Goal: Information Seeking & Learning: Understand process/instructions

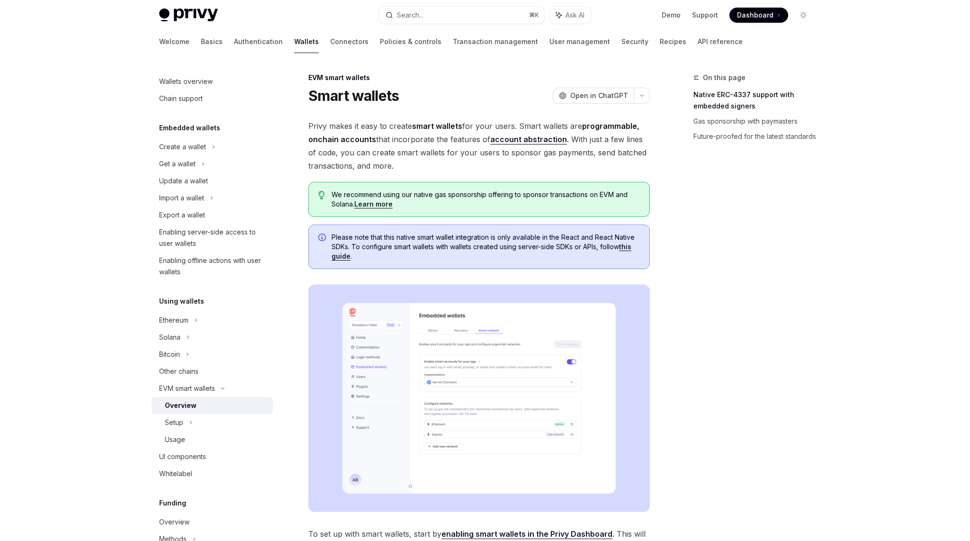
click at [332, 255] on link "this guide" at bounding box center [481, 251] width 300 height 18
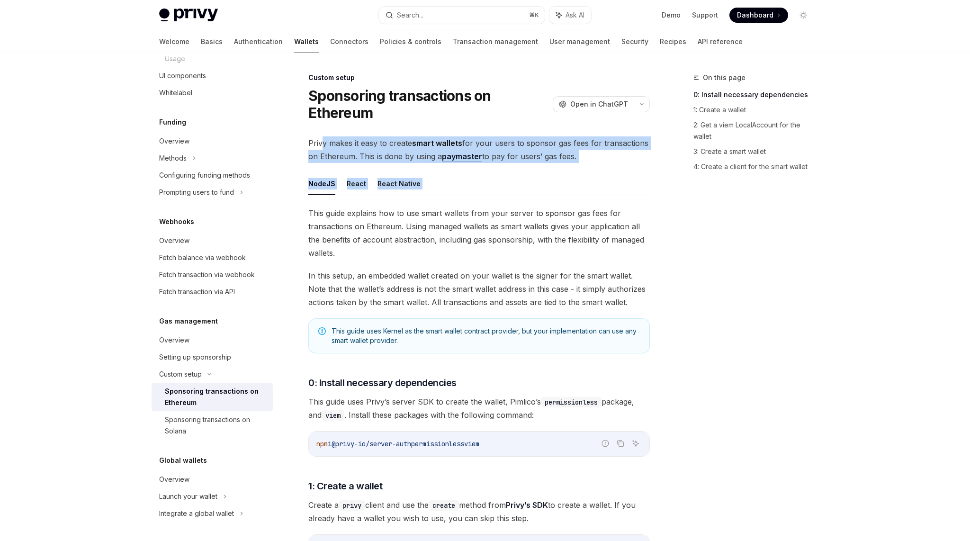
drag, startPoint x: 321, startPoint y: 141, endPoint x: 332, endPoint y: 196, distance: 55.6
click at [340, 224] on span "This guide explains how to use smart wallets from your server to sponsor gas fe…" at bounding box center [478, 232] width 341 height 53
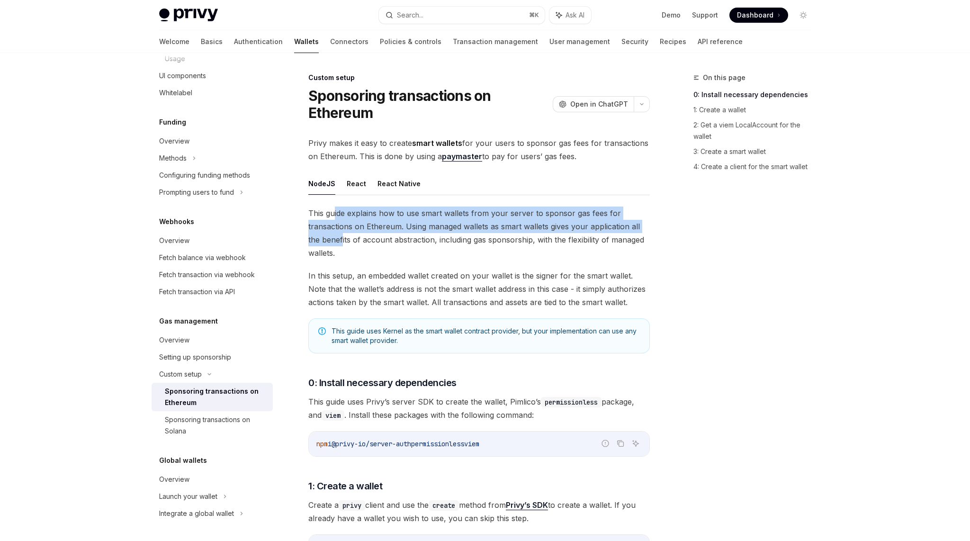
drag, startPoint x: 333, startPoint y: 216, endPoint x: 343, endPoint y: 243, distance: 28.8
click at [343, 243] on span "This guide explains how to use smart wallets from your server to sponsor gas fe…" at bounding box center [478, 232] width 341 height 53
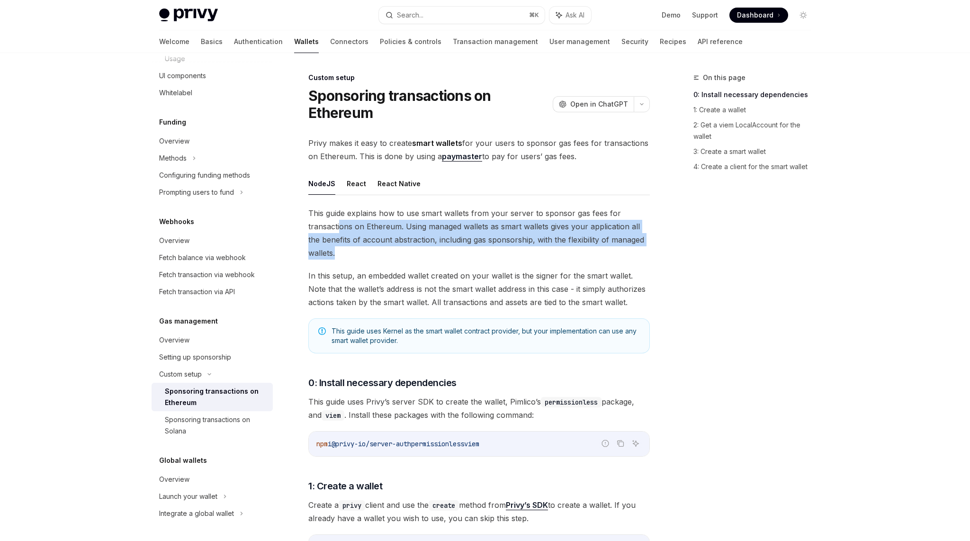
drag, startPoint x: 357, startPoint y: 256, endPoint x: 338, endPoint y: 228, distance: 34.1
click at [338, 229] on span "This guide explains how to use smart wallets from your server to sponsor gas fe…" at bounding box center [478, 232] width 341 height 53
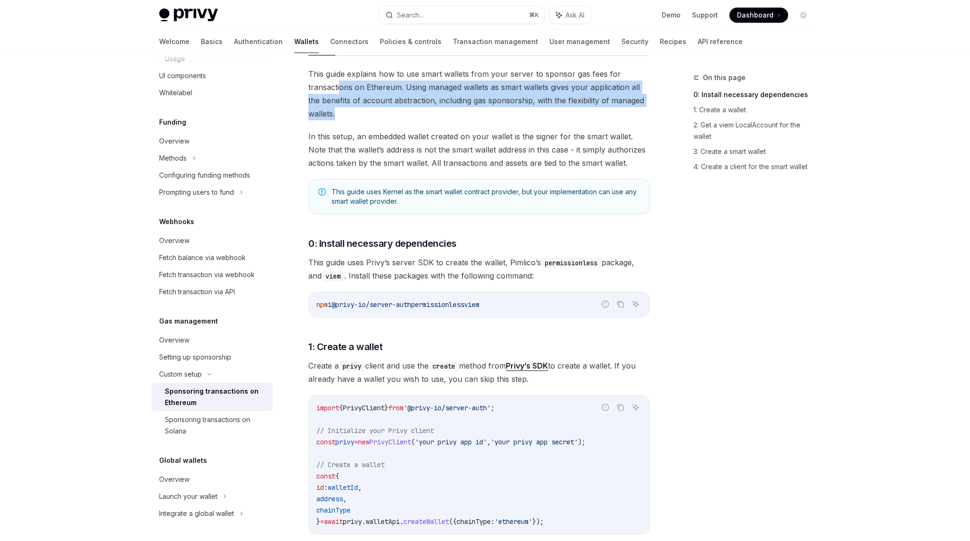
scroll to position [137, 0]
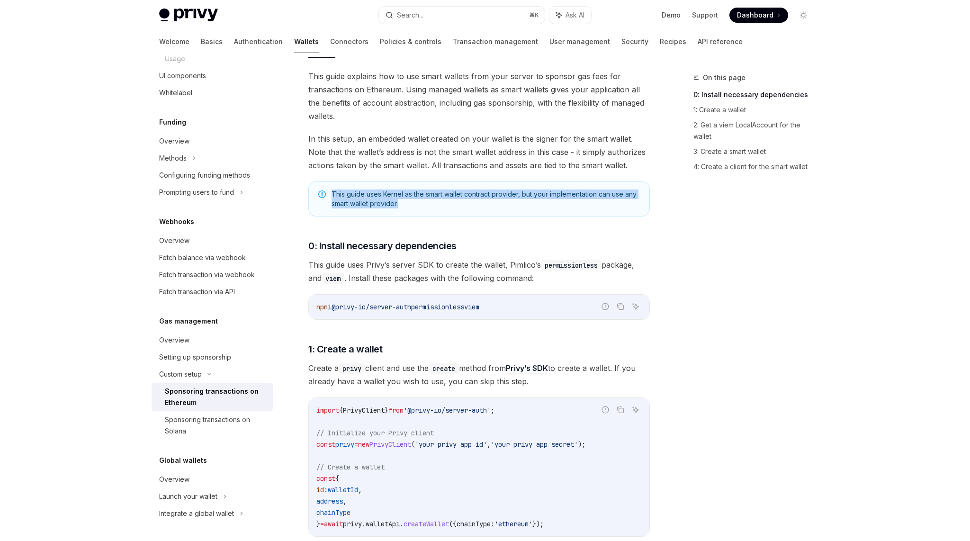
drag, startPoint x: 340, startPoint y: 213, endPoint x: 320, endPoint y: 191, distance: 29.5
click at [320, 191] on div "This guide uses Kernel as the smart wallet contract provider, but your implemen…" at bounding box center [478, 198] width 341 height 35
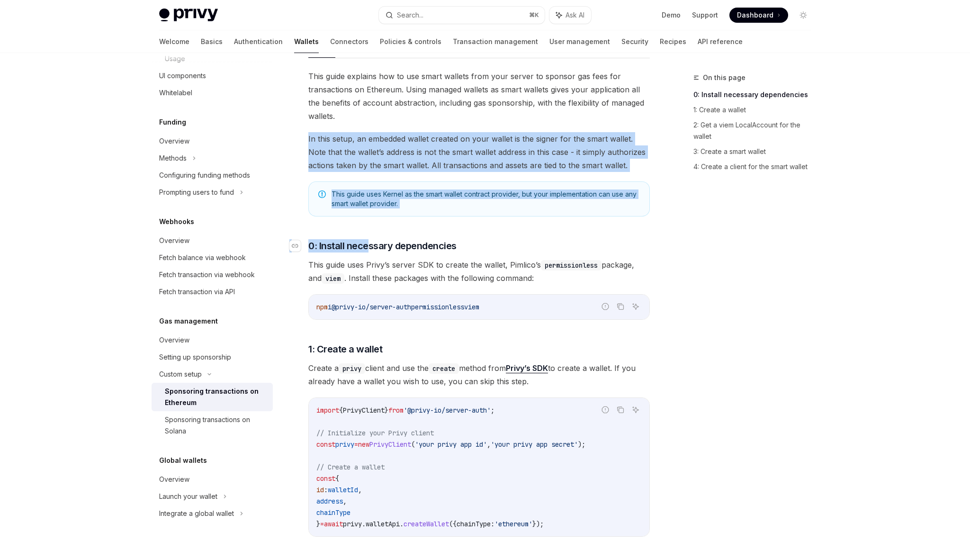
drag, startPoint x: 307, startPoint y: 139, endPoint x: 366, endPoint y: 250, distance: 126.0
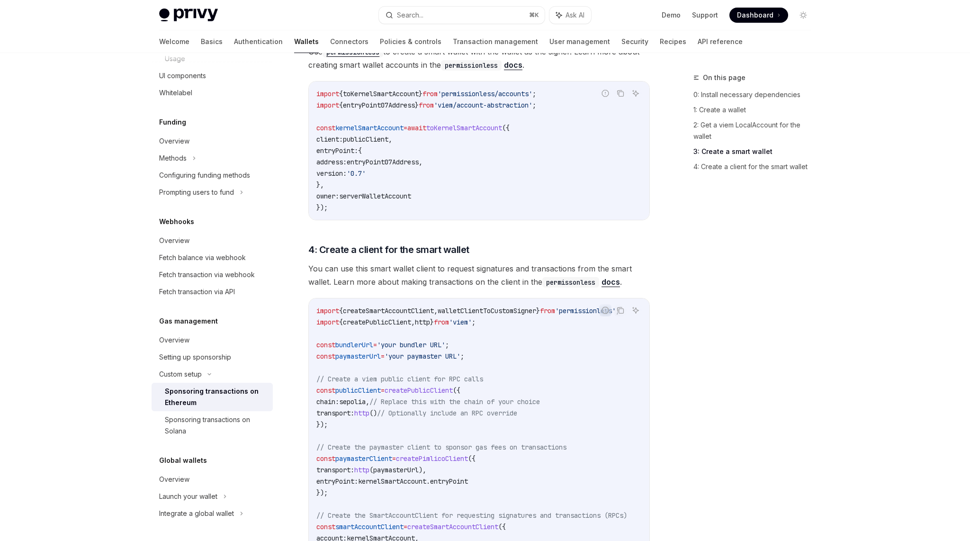
scroll to position [848, 0]
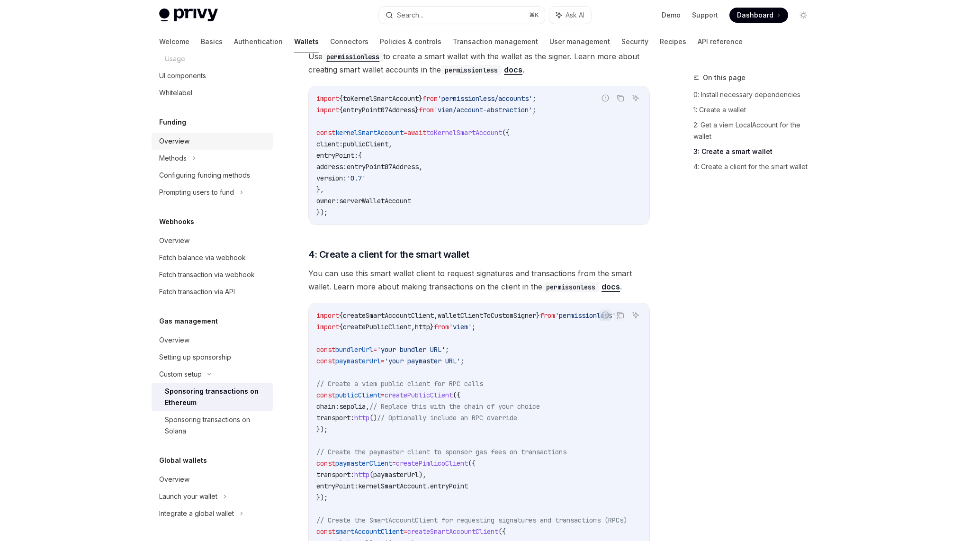
click at [175, 149] on link "Overview" at bounding box center [211, 141] width 121 height 17
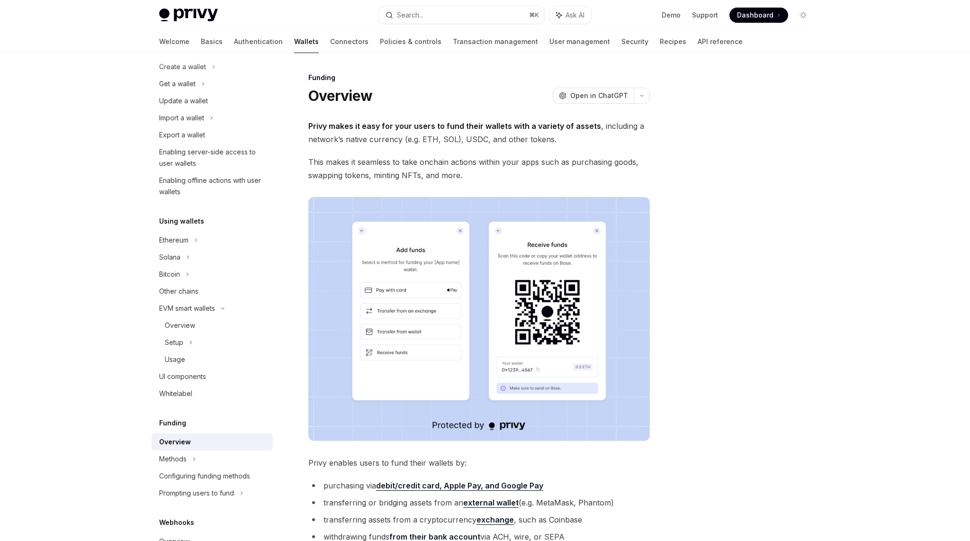
scroll to position [66, 0]
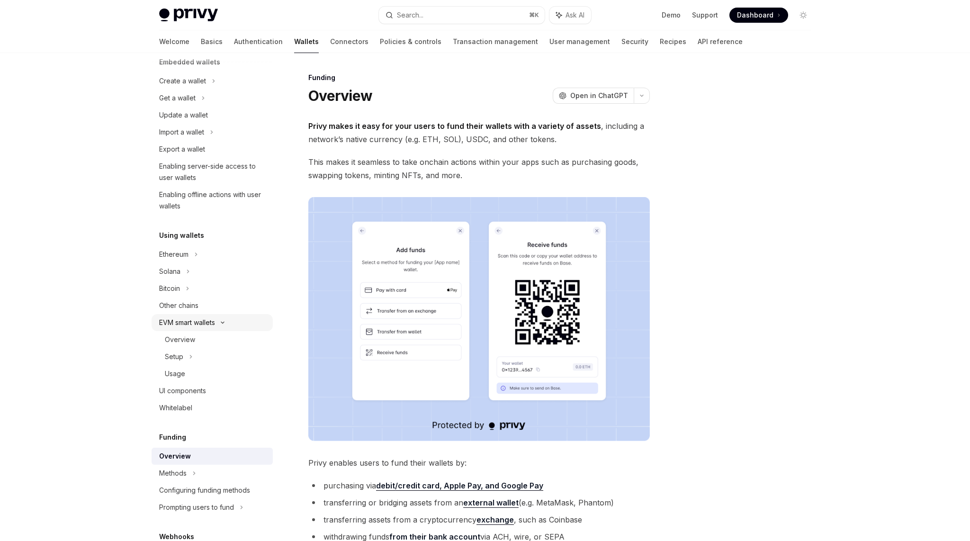
click at [200, 321] on div "EVM smart wallets" at bounding box center [187, 322] width 56 height 11
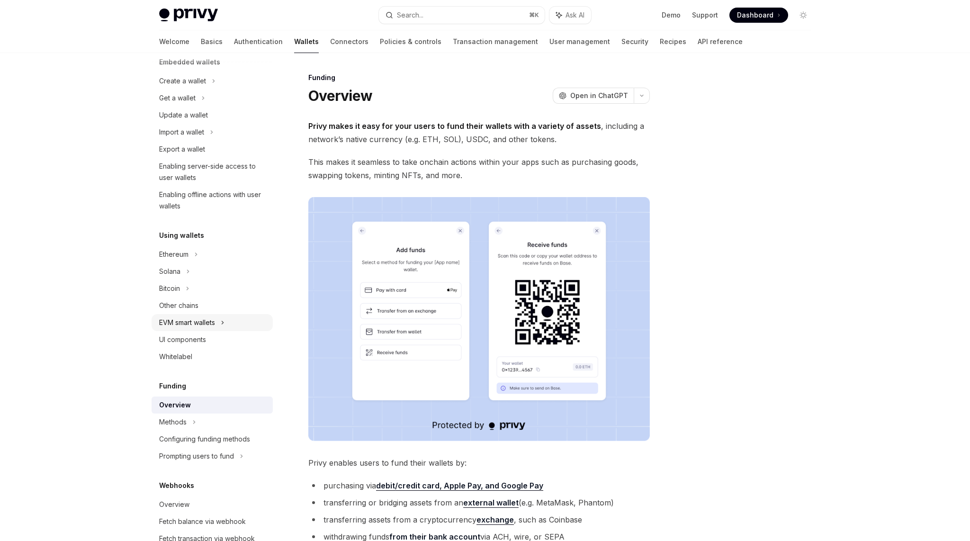
click at [200, 321] on div "EVM smart wallets" at bounding box center [187, 322] width 56 height 11
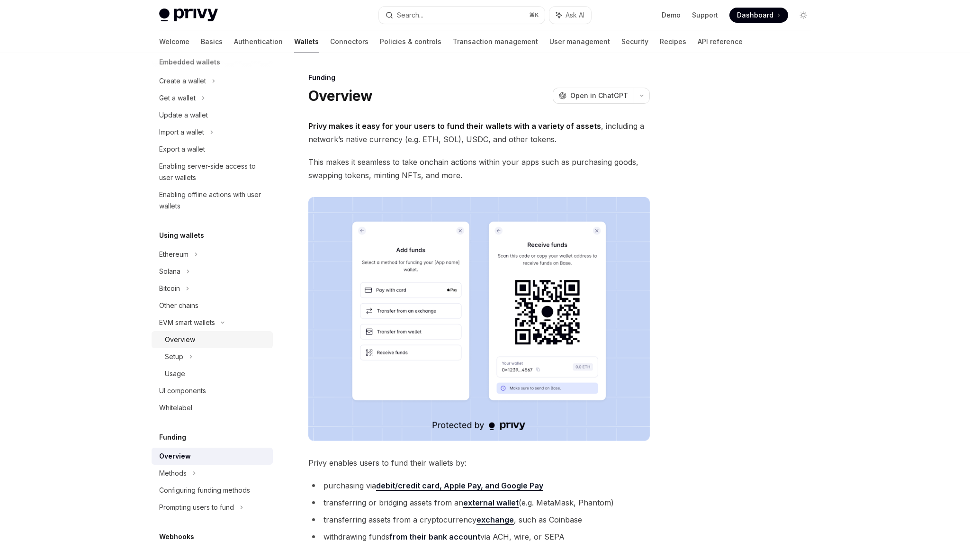
click at [199, 344] on div "Overview" at bounding box center [216, 339] width 102 height 11
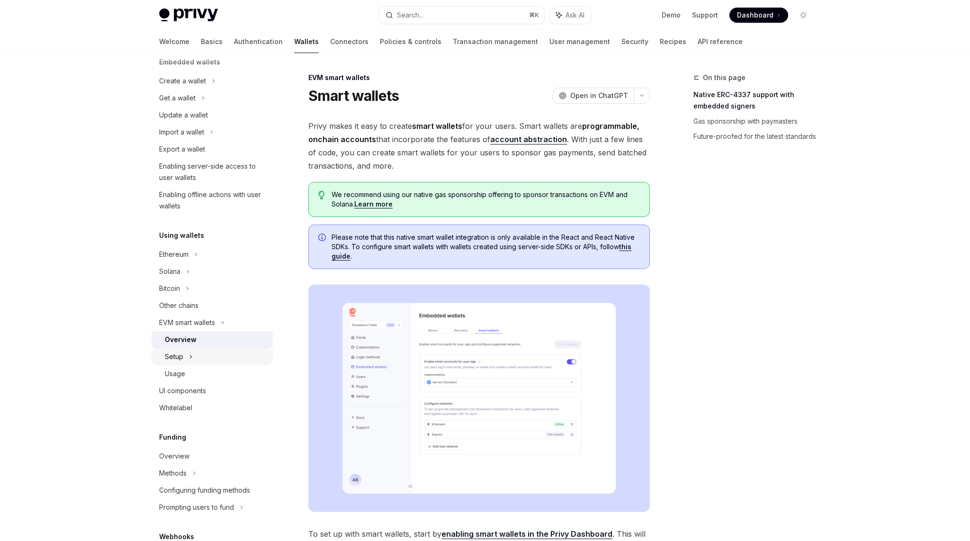
click at [202, 356] on div "Setup" at bounding box center [211, 356] width 121 height 17
type textarea "*"
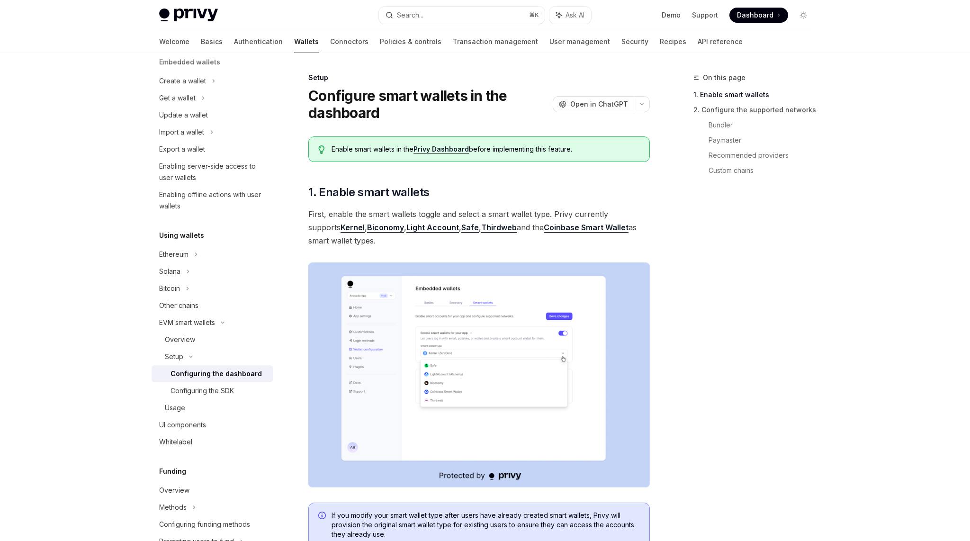
click at [406, 226] on link "Light Account" at bounding box center [432, 228] width 53 height 10
click at [340, 224] on link "Kernel" at bounding box center [352, 228] width 24 height 10
